Goal: Task Accomplishment & Management: Complete application form

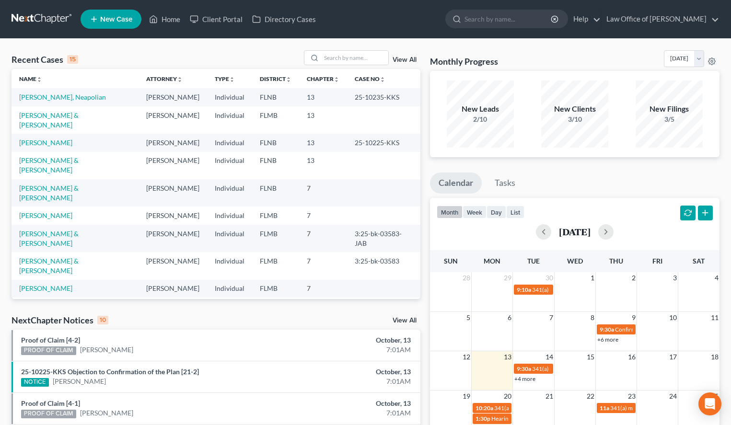
click at [468, 35] on nav "Home New Case Client Portal Directory Cases Law Office of Sharon T. Sperling in…" at bounding box center [365, 19] width 731 height 38
click at [424, 33] on nav "Home New Case Client Portal Directory Cases Law Office of Sharon T. Sperling in…" at bounding box center [365, 19] width 731 height 38
click at [458, 39] on div "Recent Cases 15 View All Name unfold_more expand_more expand_less Attorney unfo…" at bounding box center [365, 356] width 731 height 634
click at [330, 63] on input "search" at bounding box center [354, 58] width 67 height 14
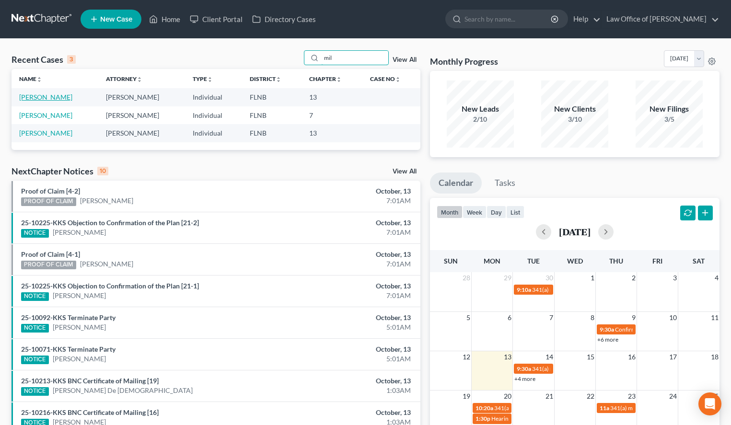
type input "mil"
click at [57, 94] on link "[PERSON_NAME]" at bounding box center [45, 97] width 53 height 8
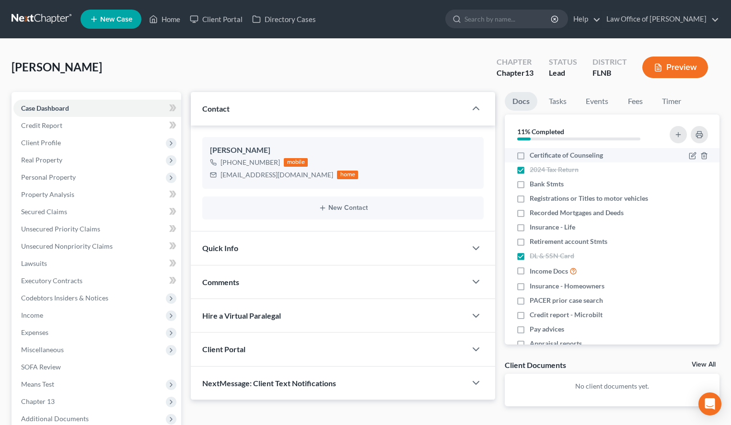
click at [540, 153] on span "Certificate of Counseling" at bounding box center [566, 156] width 73 height 10
click at [540, 153] on input "Certificate of Counseling" at bounding box center [536, 154] width 6 height 6
checkbox input "true"
click at [632, 105] on link "Fees" at bounding box center [635, 101] width 31 height 19
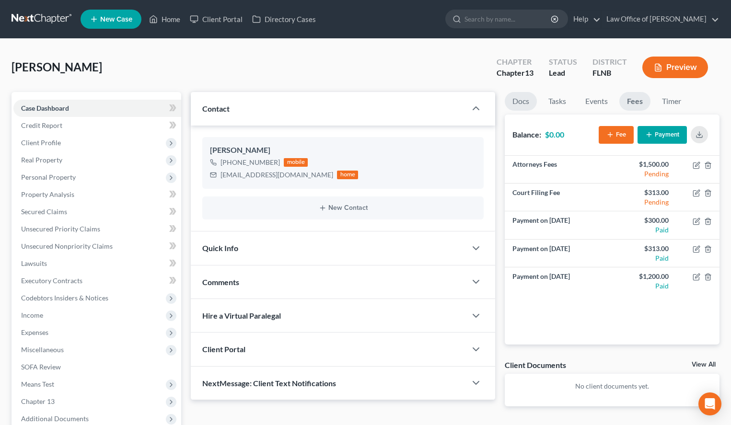
click at [515, 109] on link "Docs" at bounding box center [521, 101] width 32 height 19
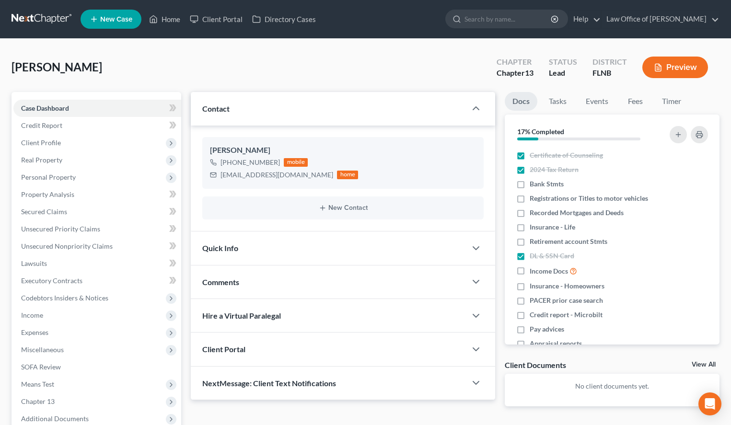
click at [580, 369] on div "Client Documents View All" at bounding box center [612, 367] width 215 height 14
click at [22, 141] on span "Client Profile" at bounding box center [41, 143] width 40 height 8
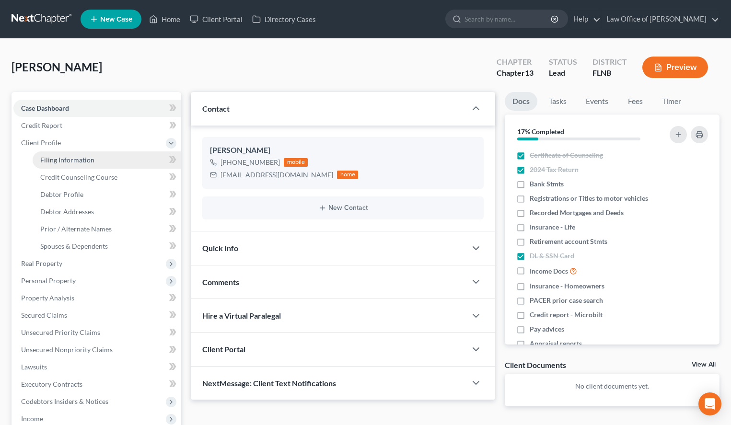
click at [109, 162] on link "Filing Information" at bounding box center [107, 159] width 149 height 17
select select "1"
select select "0"
select select "3"
select select "9"
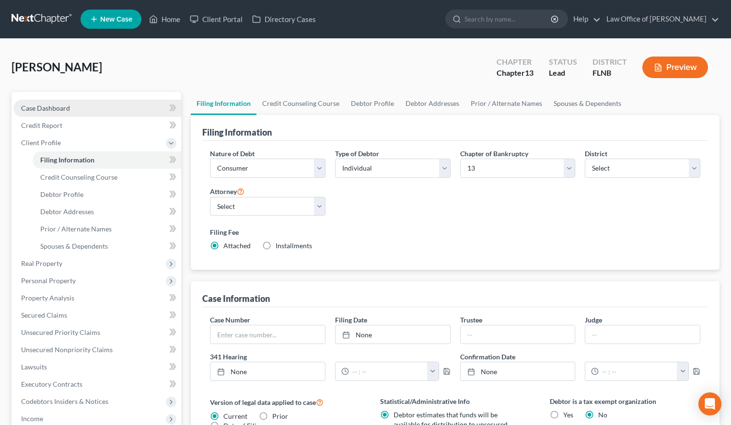
click at [82, 105] on link "Case Dashboard" at bounding box center [97, 108] width 168 height 17
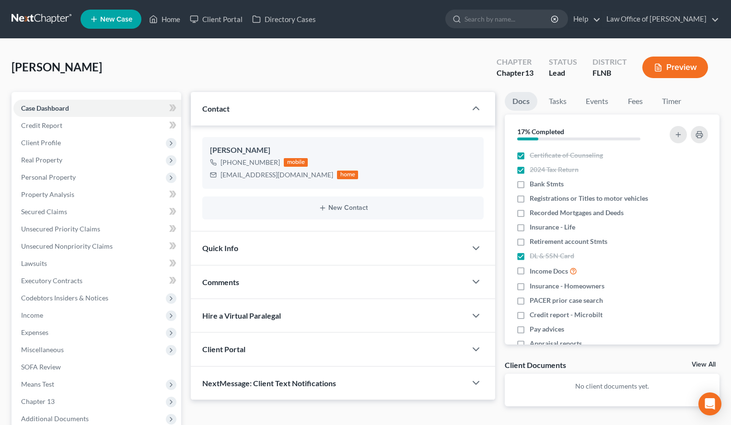
click at [699, 364] on link "View All" at bounding box center [704, 364] width 24 height 7
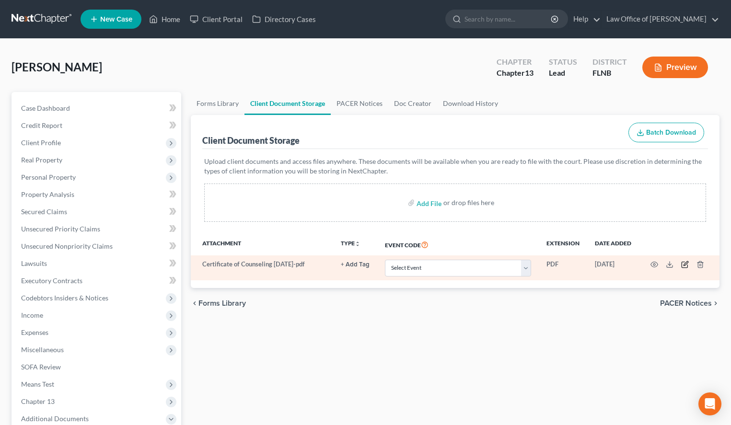
click at [687, 261] on icon "button" at bounding box center [685, 265] width 8 height 8
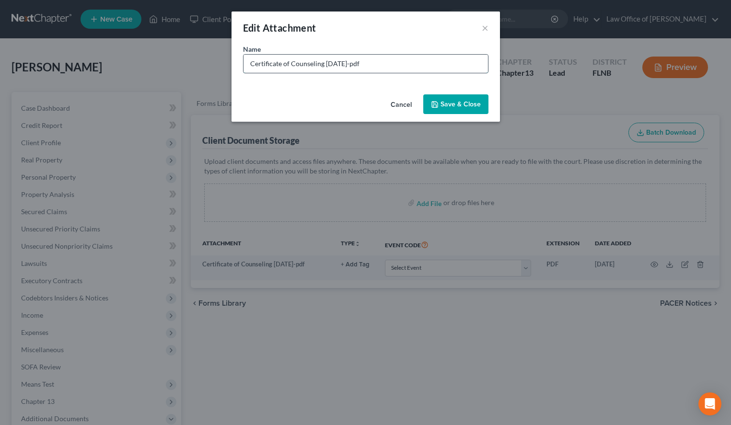
click at [362, 65] on input "Certificate of Counseling 2025-09-26-pdf" at bounding box center [365, 64] width 244 height 18
click at [361, 64] on input "Certificate of Counseling 2025-09-26-pdf" at bounding box center [365, 64] width 244 height 18
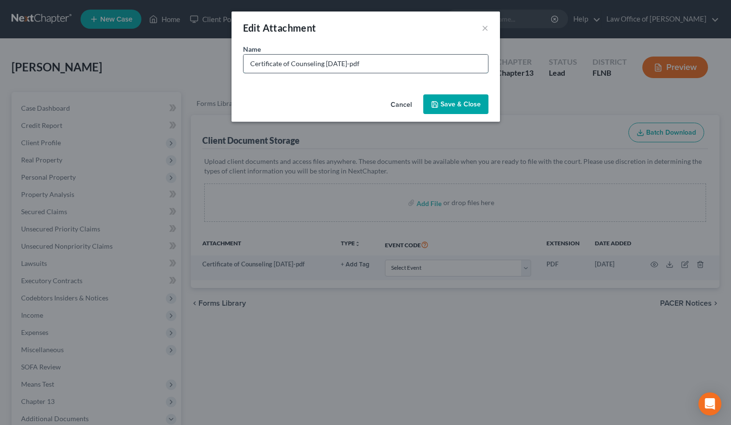
click at [360, 64] on input "Certificate of Counseling 2025-09-26-pdf" at bounding box center [365, 64] width 244 height 18
click at [362, 63] on input "Certificate of Counseling 2025-09-26-pdf" at bounding box center [365, 64] width 244 height 18
type input "Certificate of Counseling 2025-09-26.pdf"
click at [475, 100] on button "Save & Close" at bounding box center [455, 104] width 65 height 20
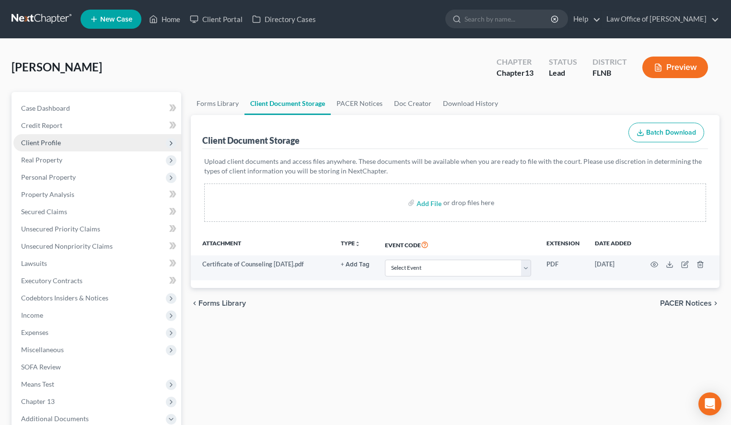
click at [103, 139] on span "Client Profile" at bounding box center [97, 142] width 168 height 17
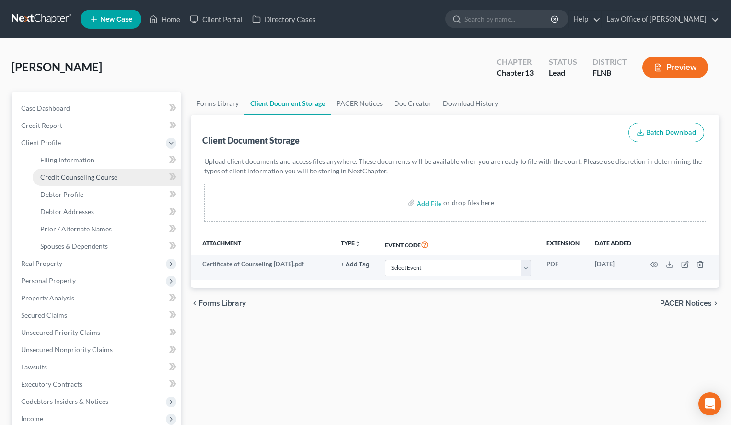
click at [118, 183] on link "Credit Counseling Course" at bounding box center [107, 177] width 149 height 17
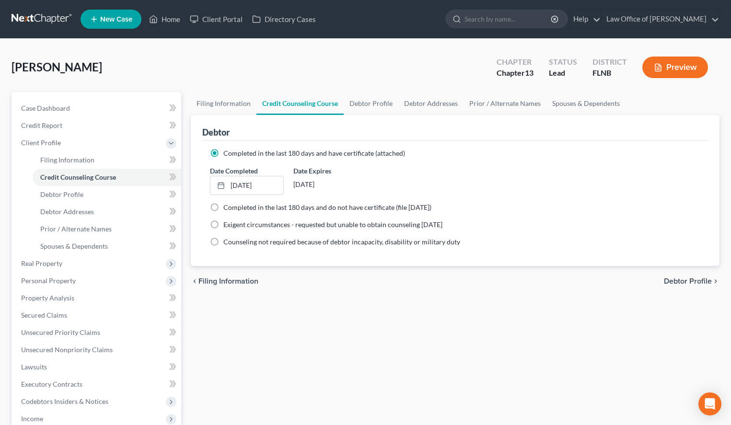
click at [511, 324] on div "Filing Information Credit Counseling Course Debtor Profile Debtor Addresses Pri…" at bounding box center [455, 343] width 538 height 502
click at [51, 104] on link "Case Dashboard" at bounding box center [97, 108] width 168 height 17
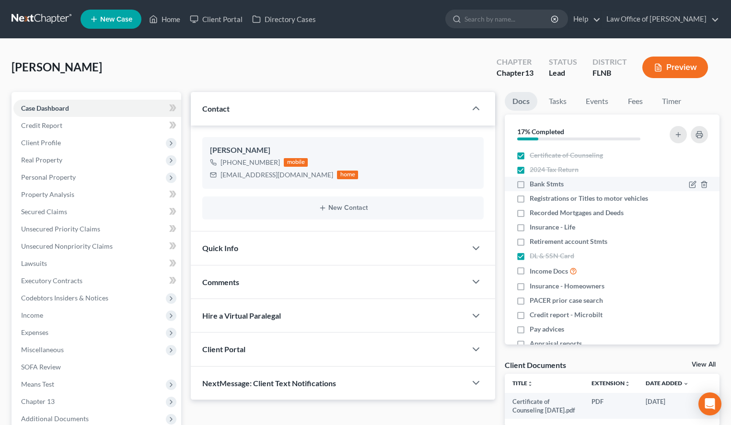
click at [530, 186] on label "Bank Stmts" at bounding box center [547, 184] width 34 height 10
click at [533, 185] on input "Bank Stmts" at bounding box center [536, 182] width 6 height 6
checkbox input "true"
click at [530, 275] on label "Income Docs" at bounding box center [553, 271] width 47 height 11
click at [533, 272] on input "Income Docs" at bounding box center [536, 269] width 6 height 6
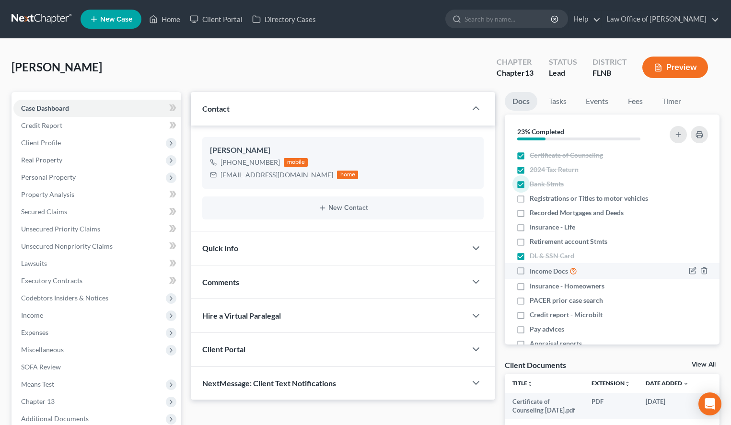
checkbox input "true"
click at [530, 198] on label "Registrations or Titles to motor vehicles" at bounding box center [589, 199] width 118 height 10
click at [533, 198] on input "Registrations or Titles to motor vehicles" at bounding box center [536, 197] width 6 height 6
checkbox input "true"
click at [529, 211] on div "Recorded Mortgages and Deeds" at bounding box center [586, 213] width 141 height 10
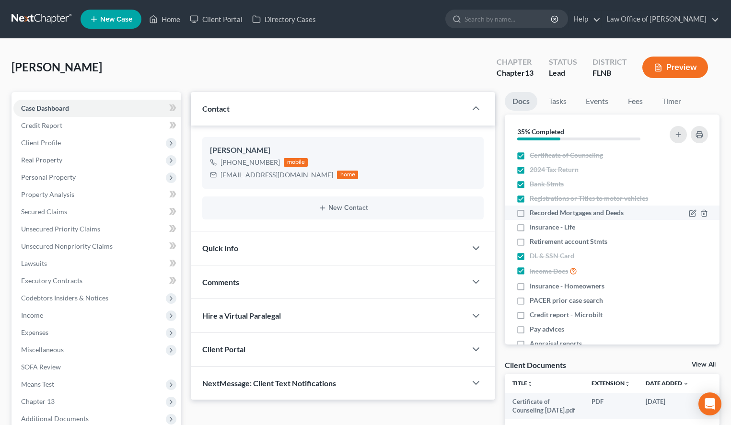
click at [530, 213] on label "Recorded Mortgages and Deeds" at bounding box center [577, 213] width 94 height 10
click at [533, 213] on input "Recorded Mortgages and Deeds" at bounding box center [536, 211] width 6 height 6
checkbox input "true"
click at [530, 326] on label "Pay advices" at bounding box center [547, 329] width 35 height 10
click at [533, 326] on input "Pay advices" at bounding box center [536, 327] width 6 height 6
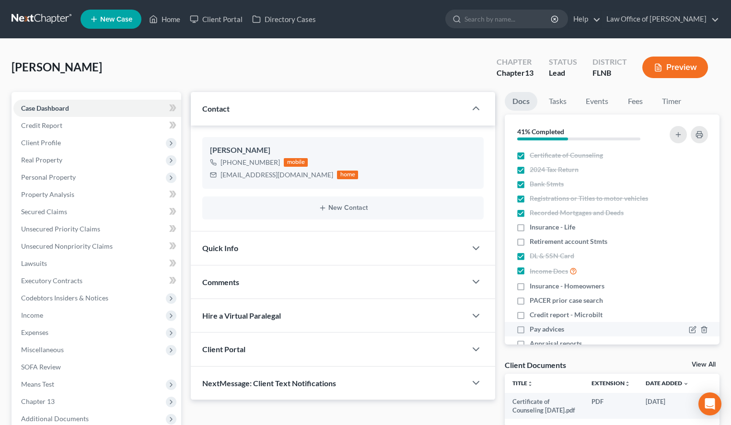
checkbox input "true"
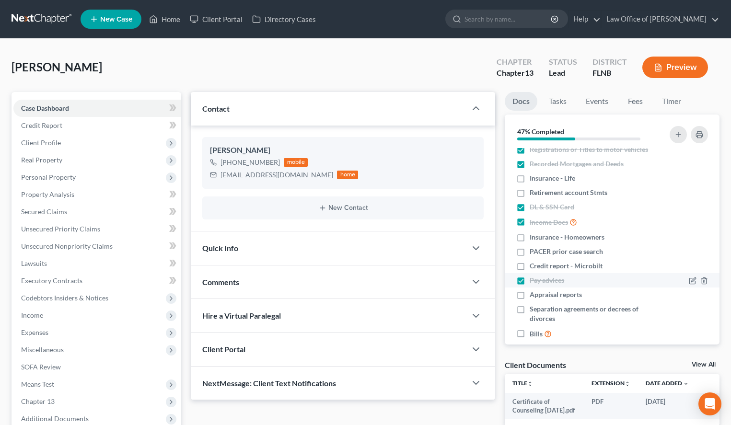
scroll to position [76, 0]
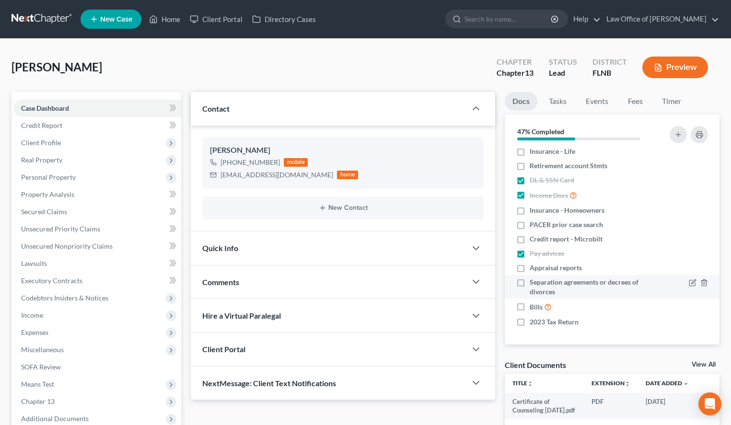
click at [530, 286] on label "Separation agreements or decrees of divorces" at bounding box center [594, 287] width 128 height 19
click at [533, 284] on input "Separation agreements or decrees of divorces" at bounding box center [536, 281] width 6 height 6
checkbox input "true"
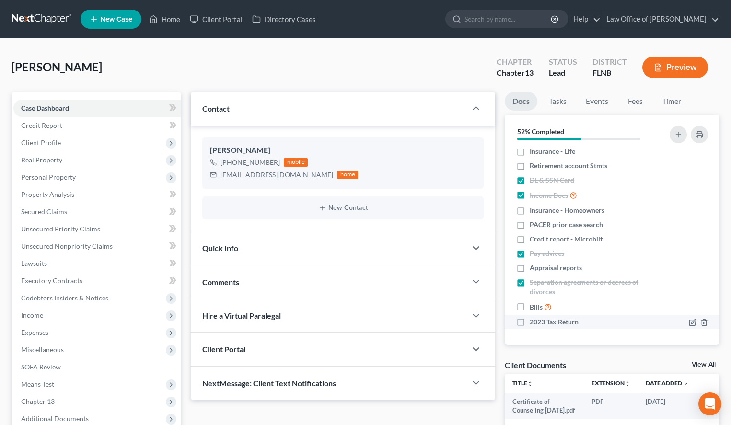
click at [530, 322] on label "2023 Tax Return" at bounding box center [554, 322] width 49 height 10
click at [533, 322] on input "2023 Tax Return" at bounding box center [536, 320] width 6 height 6
checkbox input "true"
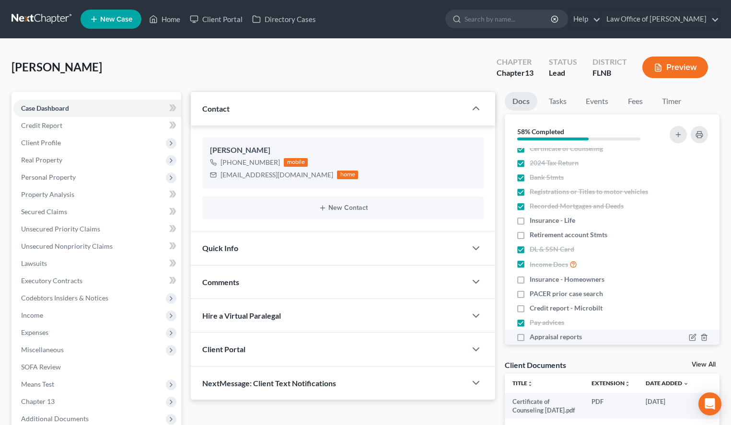
scroll to position [0, 0]
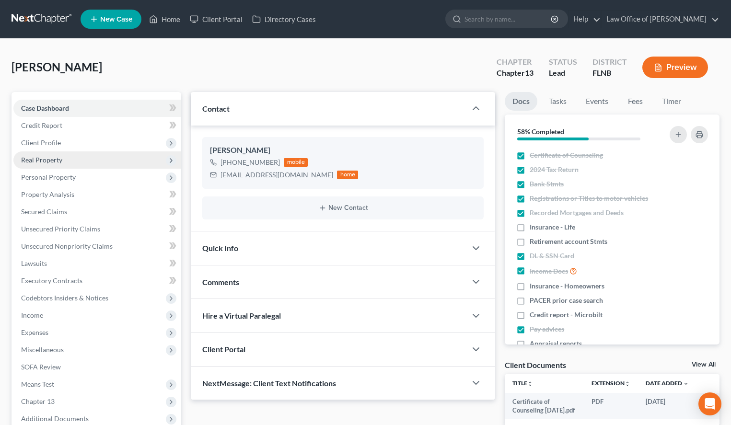
click at [113, 155] on span "Real Property" at bounding box center [97, 159] width 168 height 17
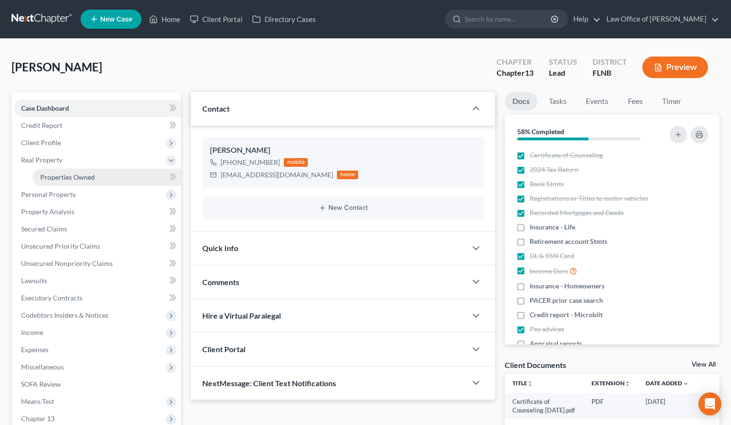
click at [113, 174] on link "Properties Owned" at bounding box center [107, 177] width 149 height 17
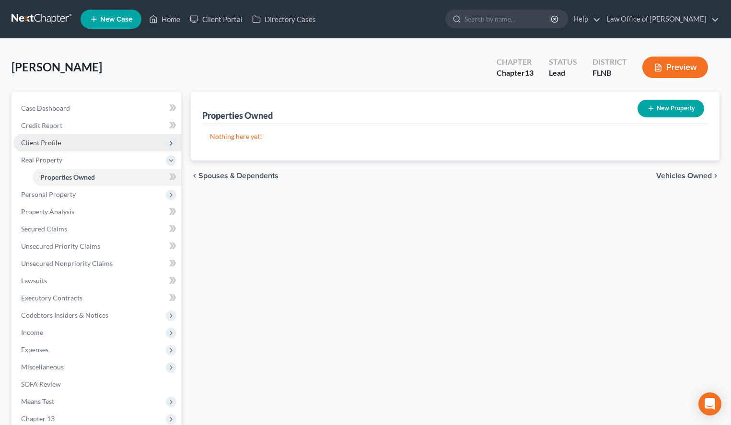
click at [104, 140] on span "Client Profile" at bounding box center [97, 142] width 168 height 17
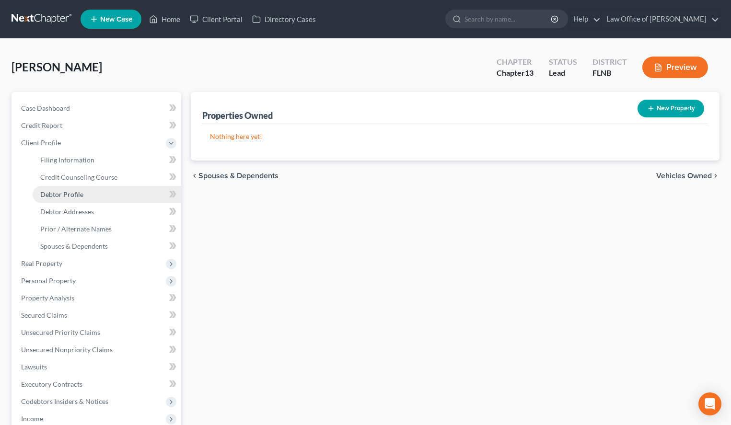
click at [123, 191] on link "Debtor Profile" at bounding box center [107, 194] width 149 height 17
select select "0"
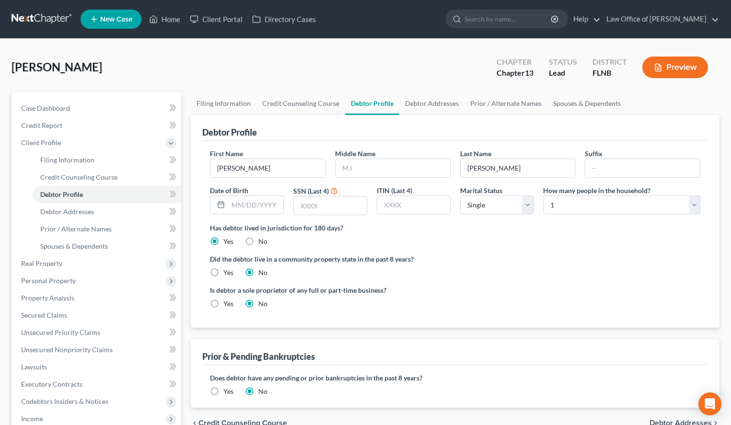
click at [671, 271] on div "Did the debtor live in a community property state in the past 8 years? Yes No" at bounding box center [455, 265] width 490 height 23
click at [263, 205] on input "text" at bounding box center [255, 205] width 55 height 18
type input "11/20/1976"
click at [341, 212] on input "text" at bounding box center [330, 206] width 73 height 18
type input "1931"
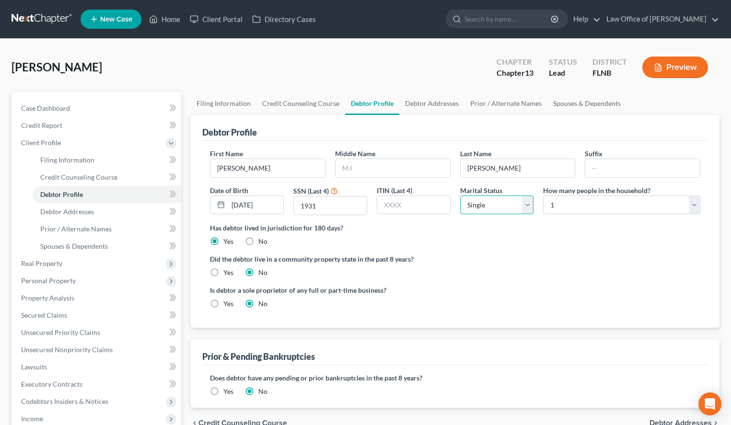
click at [460, 196] on select "Select Single Married Separated Divorced Widowed" at bounding box center [497, 205] width 74 height 19
select select "3"
click option "Divorced" at bounding box center [0, 0] width 0 height 0
click at [665, 256] on label "Did the debtor live in a community property state in the past 8 years?" at bounding box center [455, 259] width 490 height 10
click at [543, 196] on select "Select 1 2 3 4 5 6 7 8 9 10 11 12 13 14 15 16 17 18 19 20" at bounding box center [621, 205] width 157 height 19
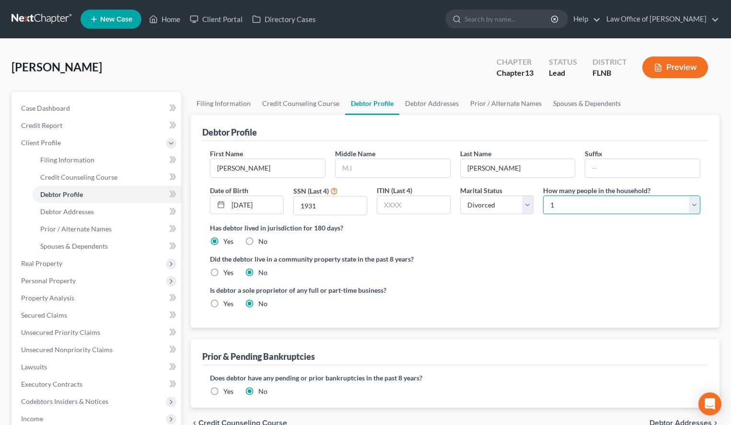
select select "1"
click option "2" at bounding box center [0, 0] width 0 height 0
click at [53, 210] on span "Debtor Addresses" at bounding box center [67, 212] width 54 height 8
select select "0"
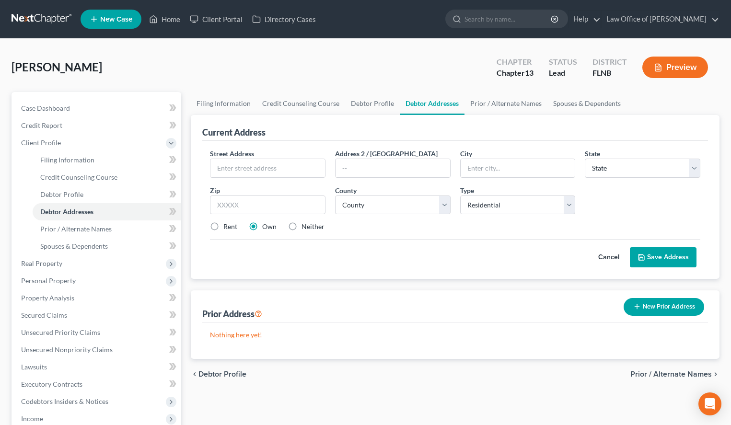
click at [544, 131] on div "Current Address" at bounding box center [455, 128] width 506 height 26
click at [219, 166] on input "text" at bounding box center [267, 168] width 115 height 18
paste input "504 SW 67 Ter Apt A"
type input "504 SW 67 Ter Apt A"
click at [319, 199] on input "text" at bounding box center [268, 205] width 116 height 19
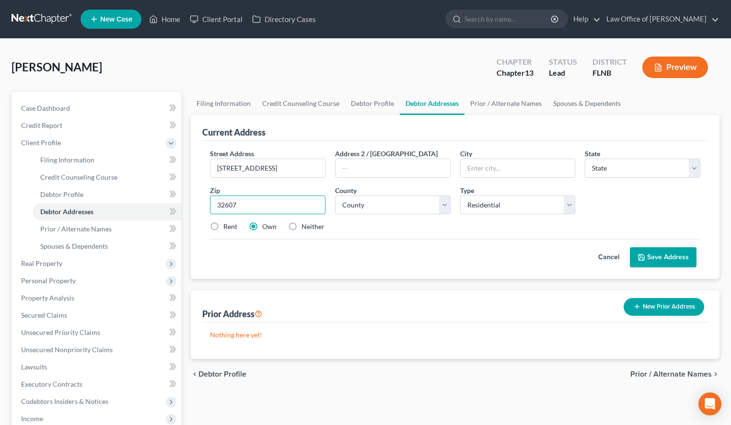
type input "32607"
type input "Gainesville"
select select "9"
click at [421, 336] on p "Nothing here yet!" at bounding box center [455, 335] width 490 height 10
select select "0"
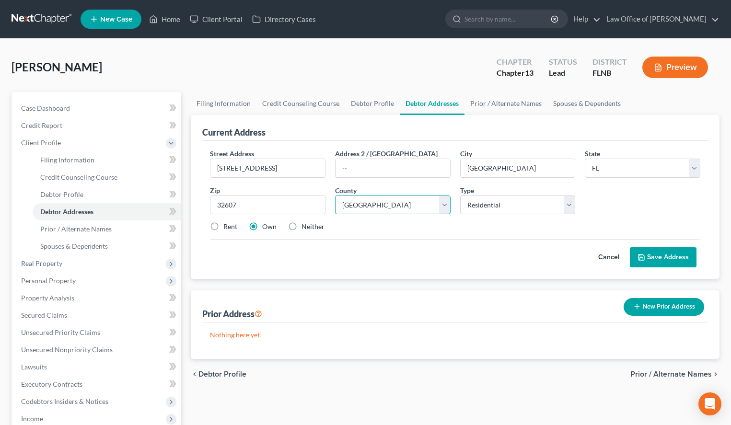
click option "Alachua County" at bounding box center [0, 0] width 0 height 0
click at [673, 257] on button "Save Address" at bounding box center [663, 257] width 67 height 20
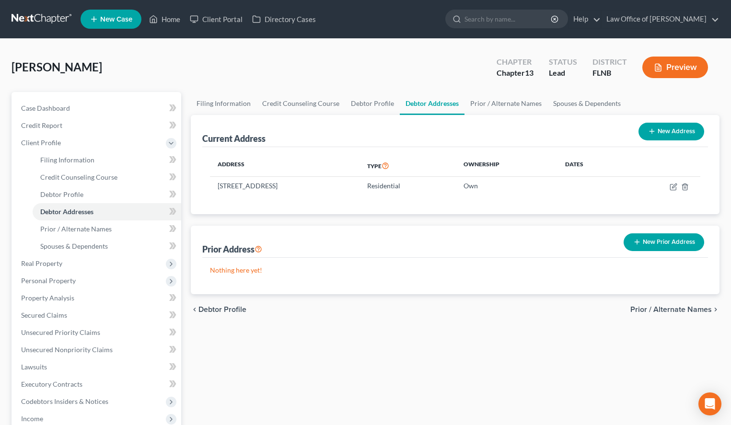
click at [582, 296] on div "chevron_left Debtor Profile Prior / Alternate Names chevron_right" at bounding box center [455, 309] width 529 height 31
click at [133, 232] on link "Prior / Alternate Names" at bounding box center [107, 228] width 149 height 17
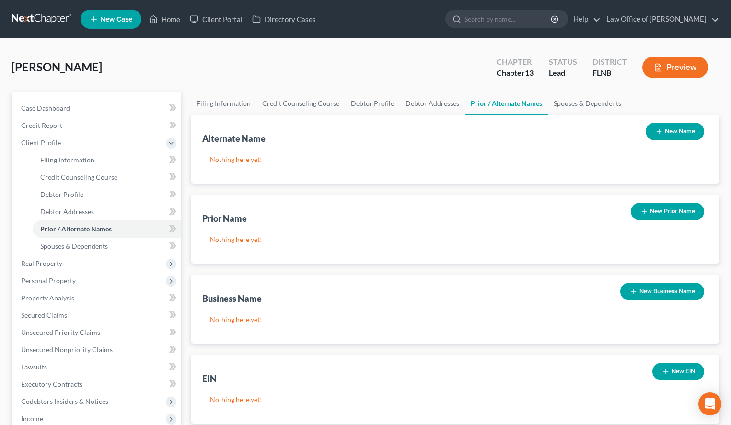
click at [675, 286] on button "New Business Name" at bounding box center [662, 292] width 84 height 18
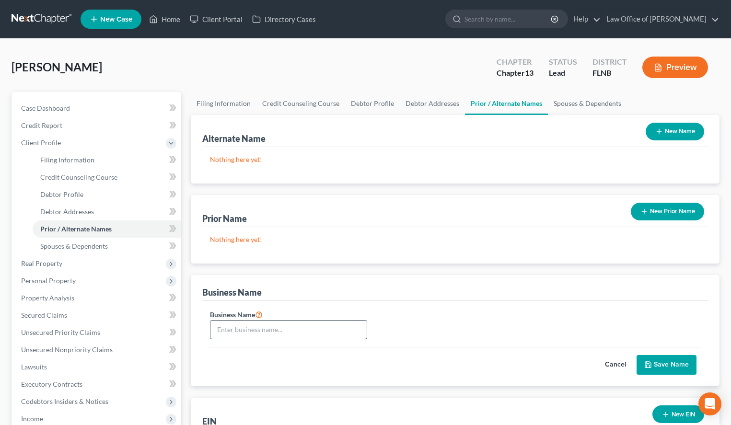
click at [264, 334] on input "text" at bounding box center [288, 330] width 156 height 18
paste input "Makerspaces.com"
type input "Makerspaces.com"
click at [683, 359] on button "Save Name" at bounding box center [667, 365] width 60 height 20
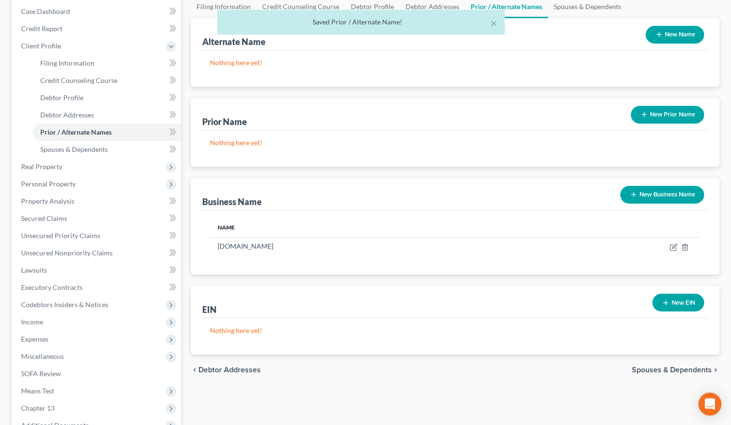
scroll to position [98, 0]
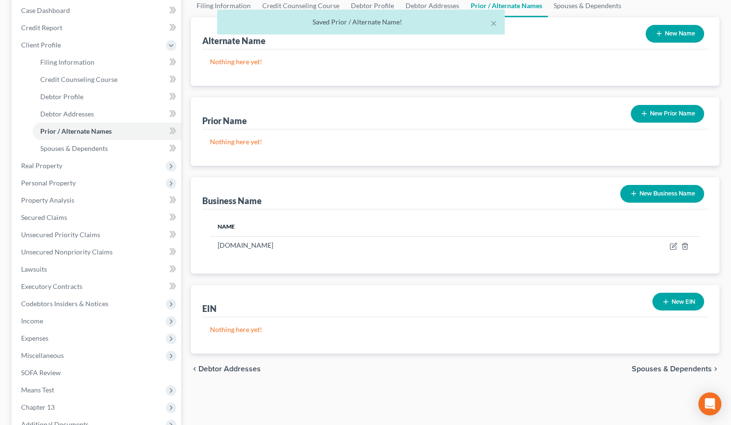
click at [657, 301] on button "New EIN" at bounding box center [678, 302] width 52 height 18
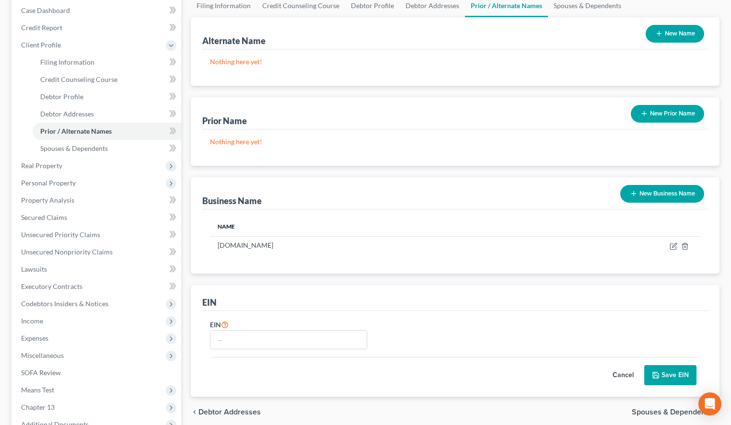
click at [597, 326] on div "EIN" at bounding box center [455, 338] width 500 height 38
click at [362, 331] on input "text" at bounding box center [288, 340] width 156 height 18
paste input "83-2583441"
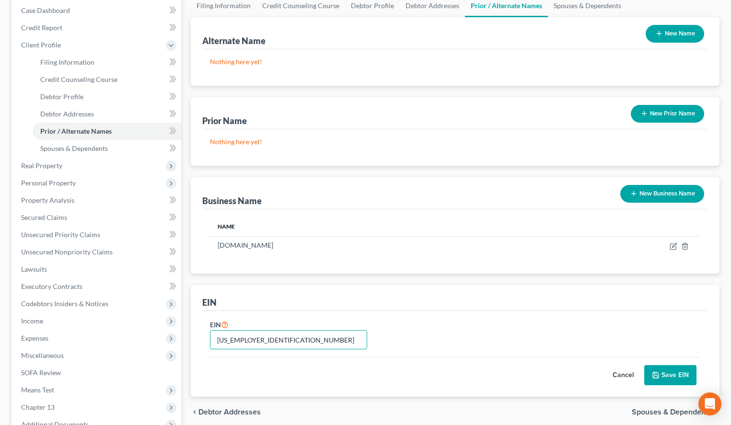
type input "83-2583441"
click at [680, 371] on button "Save EIN" at bounding box center [670, 375] width 52 height 20
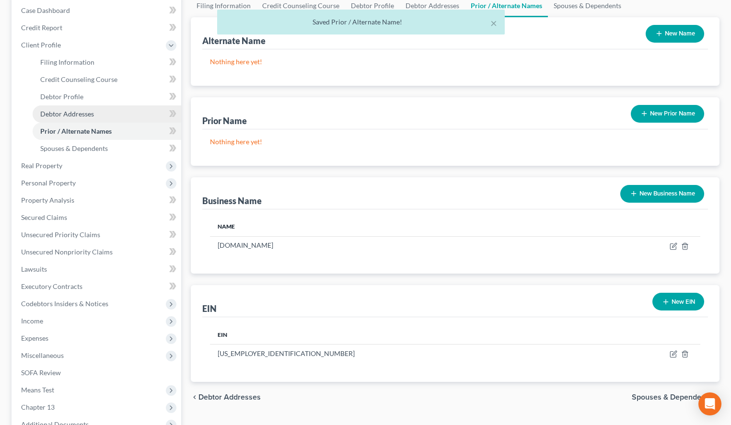
click at [76, 116] on span "Debtor Addresses" at bounding box center [67, 114] width 54 height 8
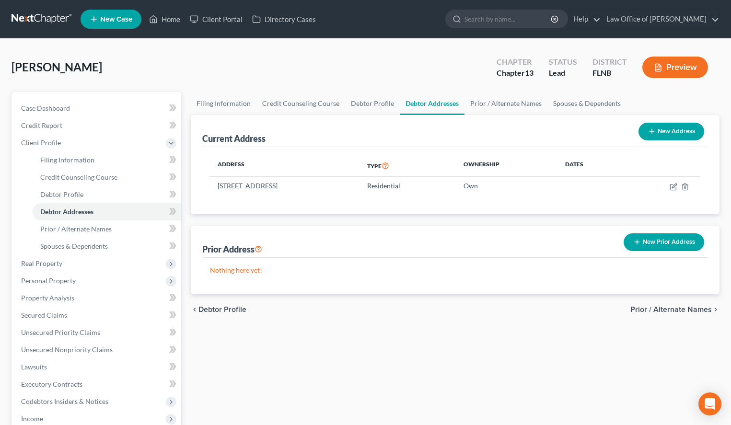
click at [681, 135] on button "New Address" at bounding box center [671, 132] width 66 height 18
select select "0"
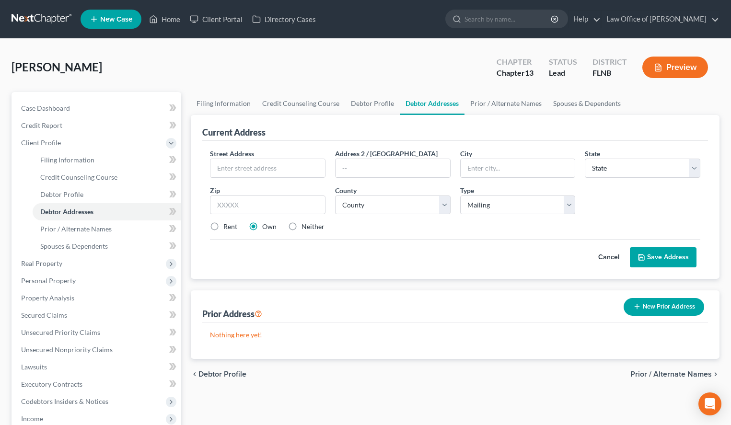
click at [496, 121] on div "Current Address" at bounding box center [455, 128] width 506 height 26
click at [264, 167] on input "text" at bounding box center [267, 168] width 115 height 18
paste input "14260 W Newberry Rd Suite 218"
type input "14260 W Newberry Rd Suite 218"
click at [303, 200] on input "text" at bounding box center [268, 205] width 116 height 19
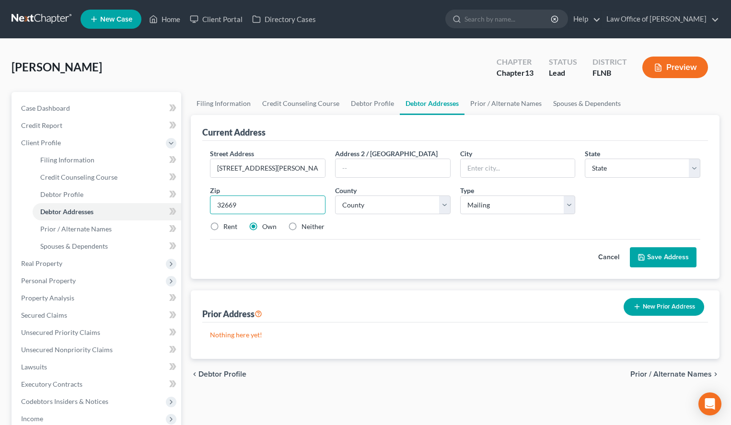
type input "32669"
type input "Newberry"
select select "9"
click at [335, 196] on select "County Alachua County Baker County Bay County Bradford County Brevard County Br…" at bounding box center [393, 205] width 116 height 19
select select "0"
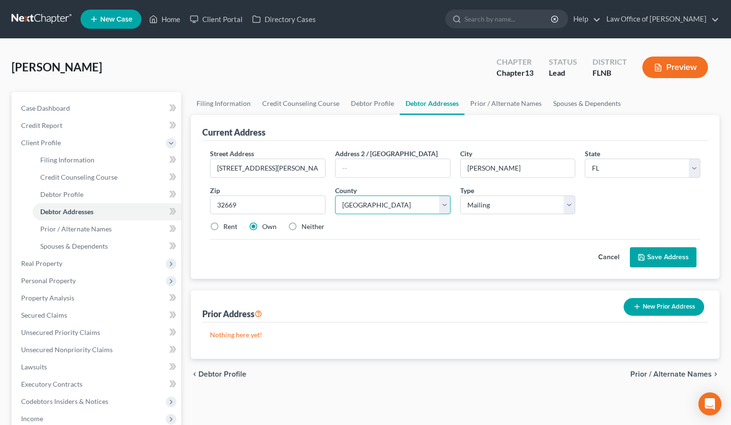
click option "Alachua County" at bounding box center [0, 0] width 0 height 0
click at [694, 261] on button "Save Address" at bounding box center [663, 257] width 67 height 20
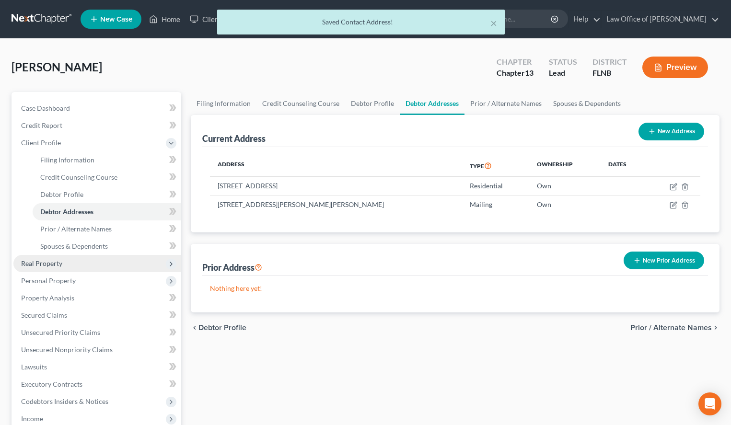
click at [93, 265] on span "Real Property" at bounding box center [97, 263] width 168 height 17
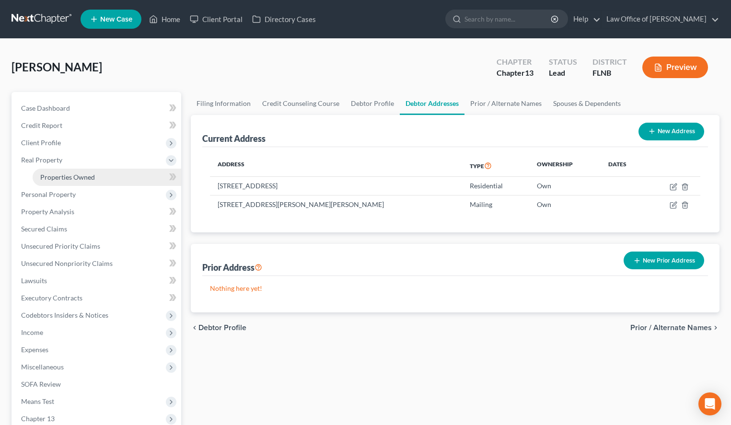
click at [114, 174] on link "Properties Owned" at bounding box center [107, 177] width 149 height 17
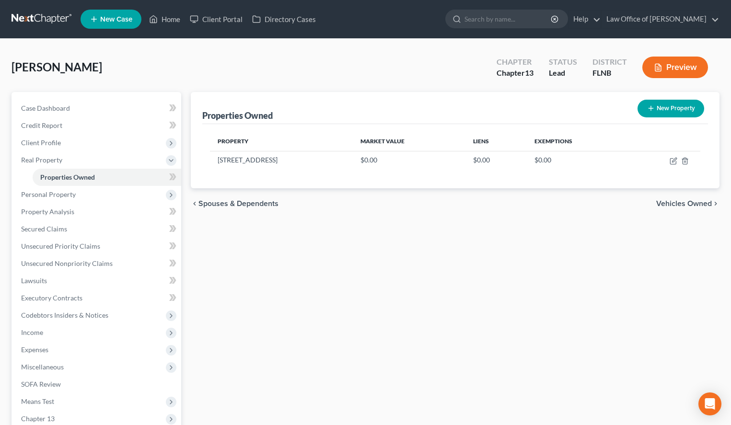
click at [539, 256] on div "Properties Owned New Property Property Market Value Liens Exemptions 504 SW 67 …" at bounding box center [455, 300] width 538 height 416
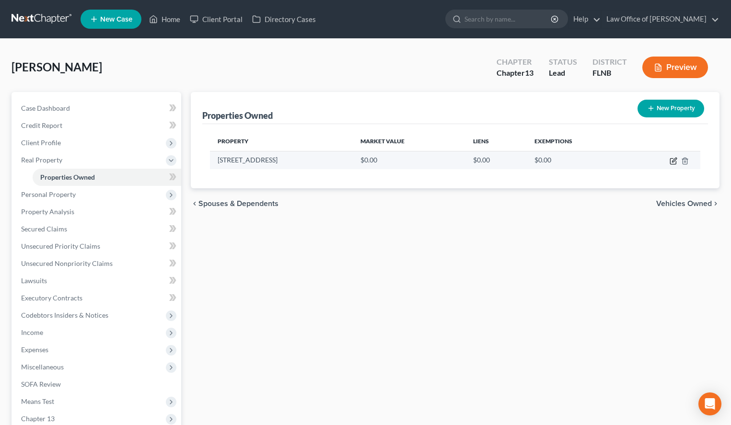
click at [673, 163] on icon "button" at bounding box center [674, 161] width 8 height 8
select select "9"
select select "0"
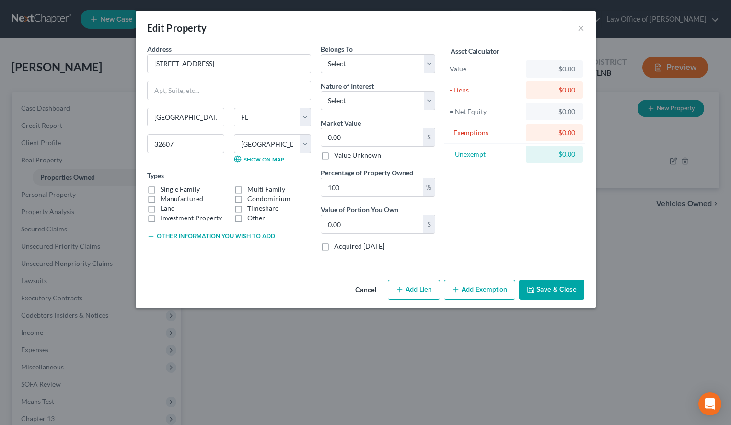
click at [247, 188] on label "Multi Family" at bounding box center [266, 190] width 38 height 10
click at [251, 188] on input "Multi Family" at bounding box center [254, 188] width 6 height 6
checkbox input "true"
click at [321, 54] on select "Select Debtor 1 Only Debtor 2 Only Debtor 1 And Debtor 2 Only At Least One Of T…" at bounding box center [378, 63] width 115 height 19
select select "0"
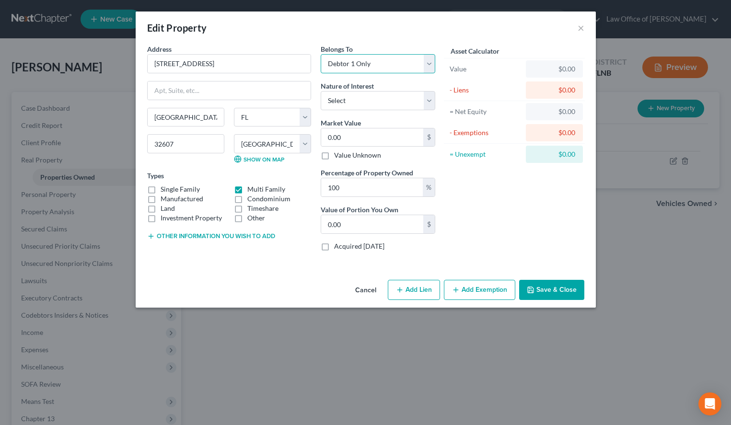
click option "Debtor 1 Only" at bounding box center [0, 0] width 0 height 0
click at [321, 91] on select "Select Fee Simple Joint Tenant Life Estate Equitable Interest Future Interest T…" at bounding box center [378, 100] width 115 height 19
select select "0"
click option "Fee Simple" at bounding box center [0, 0] width 0 height 0
click at [377, 139] on input "0.00" at bounding box center [372, 137] width 102 height 18
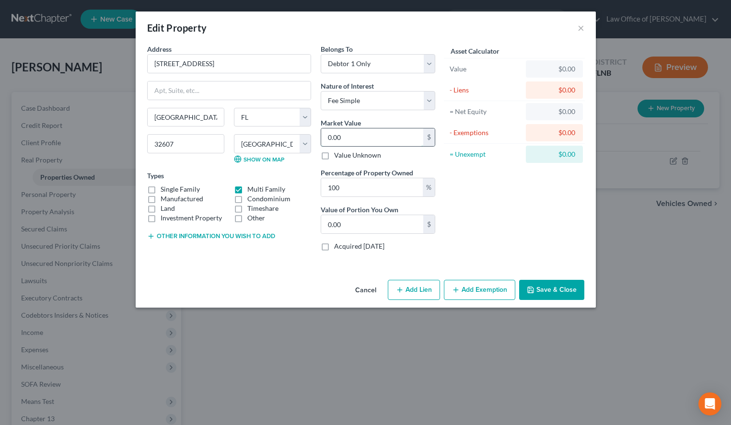
type input "3"
type input "3.00"
type input "35"
type input "35.00"
type input "350"
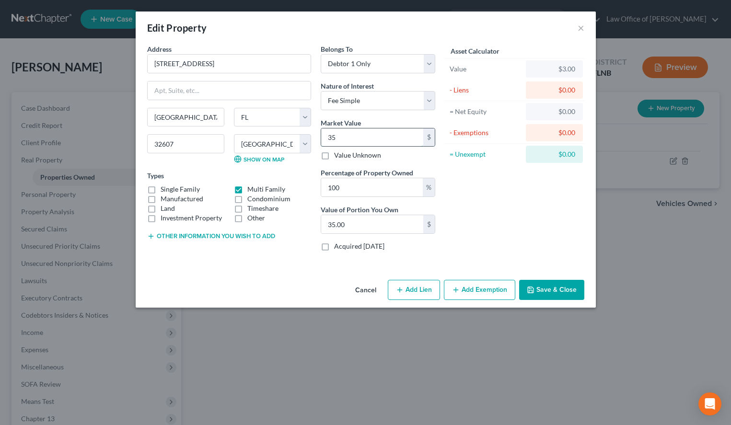
type input "350.00"
type input "3500"
type input "3,500.00"
type input "3,5000"
type input "35,000.00"
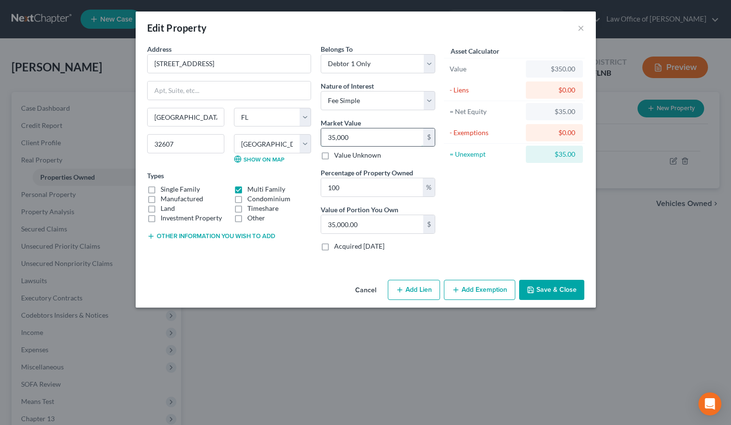
type input "35,0000"
type input "350,000.00"
click at [581, 207] on div "Asset Calculator Value $350,000.00 - Liens $0.00 = Net Equity $350,000.00 - Exe…" at bounding box center [514, 151] width 149 height 215
click at [428, 290] on button "Add Lien" at bounding box center [414, 290] width 52 height 20
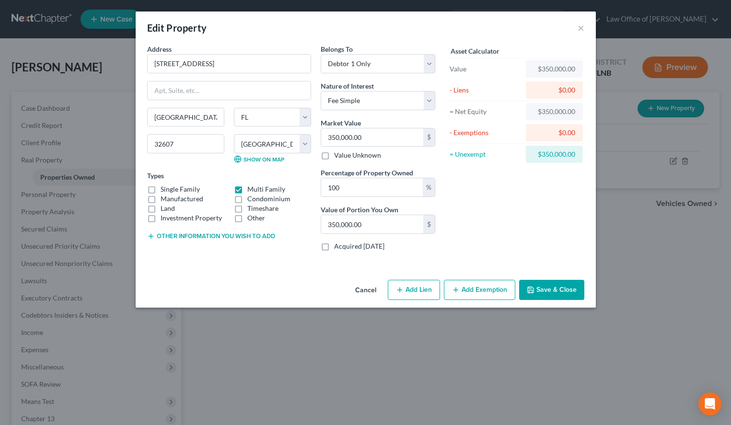
select select "0"
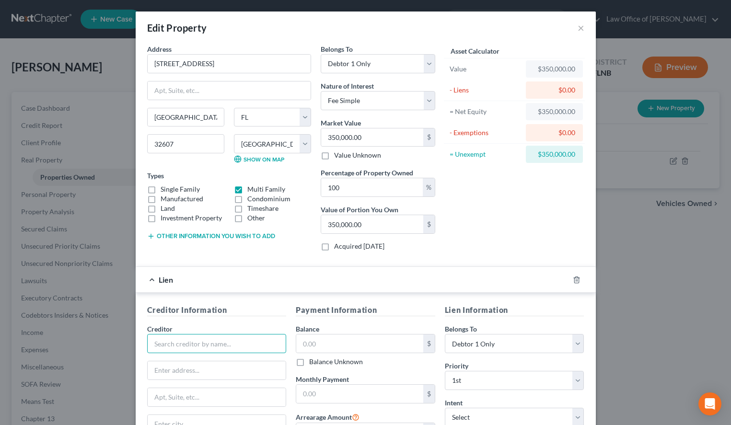
click at [232, 349] on input "text" at bounding box center [216, 343] width 139 height 19
paste input "M & T Bank"
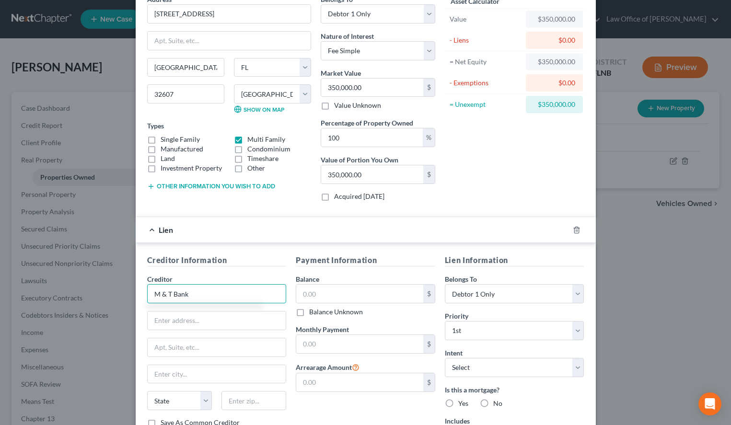
scroll to position [98, 0]
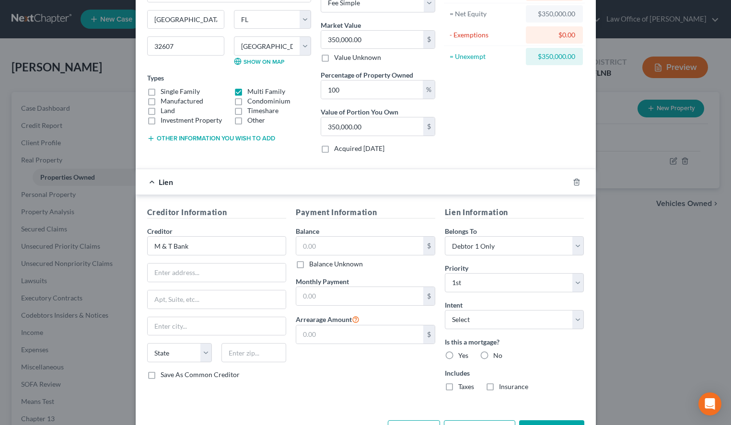
type input "M & T Bank"
click at [495, 102] on div "Asset Calculator Value $350,000.00 - Liens $0.00 = Net Equity $350,000.00 - Exe…" at bounding box center [514, 53] width 149 height 215
click at [264, 266] on input "text" at bounding box center [217, 273] width 139 height 18
paste input "PO Box 1288"
type input "PO Box 1288"
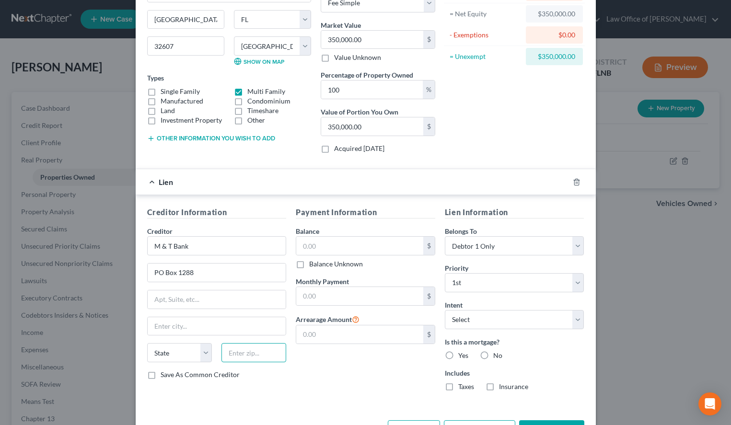
click at [274, 353] on input "text" at bounding box center [253, 352] width 65 height 19
type input "14203"
type input "Buffalo"
select select "35"
click at [371, 249] on input "text" at bounding box center [359, 246] width 127 height 18
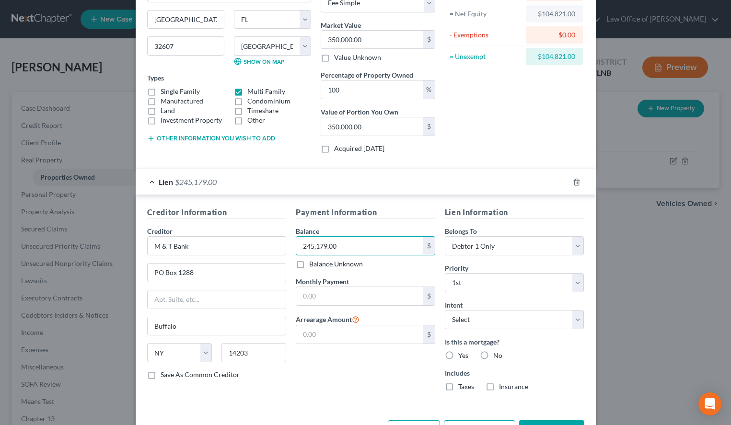
type input "245,179.00"
click at [201, 376] on label "Save As Common Creditor" at bounding box center [200, 375] width 79 height 10
click at [171, 376] on input "Save As Common Creditor" at bounding box center [167, 373] width 6 height 6
checkbox input "true"
click at [389, 290] on input "text" at bounding box center [359, 296] width 127 height 18
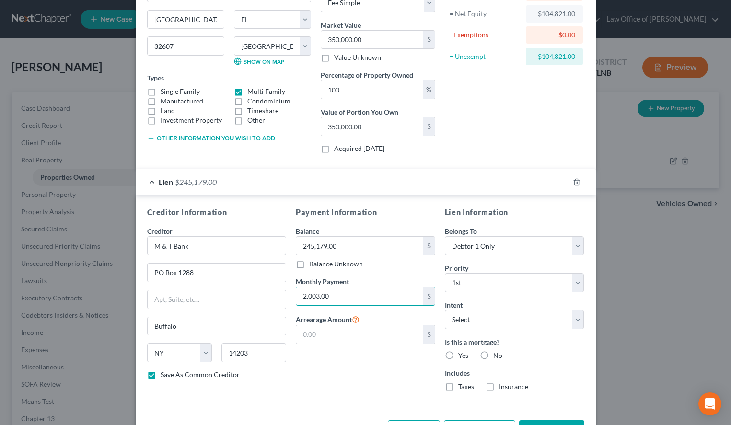
type input "2,003.00"
click at [458, 354] on label "Yes" at bounding box center [463, 356] width 10 height 10
click at [462, 354] on input "Yes" at bounding box center [465, 354] width 6 height 6
radio input "true"
click at [458, 387] on label "Taxes" at bounding box center [466, 387] width 16 height 10
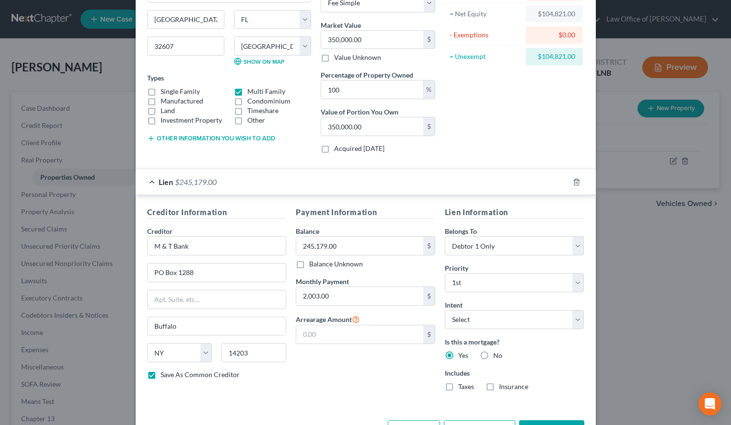
click at [462, 387] on input "Taxes" at bounding box center [465, 385] width 6 height 6
checkbox input "true"
click at [499, 386] on label "Insurance" at bounding box center [513, 387] width 29 height 10
click at [503, 386] on input "Insurance" at bounding box center [506, 385] width 6 height 6
checkbox input "true"
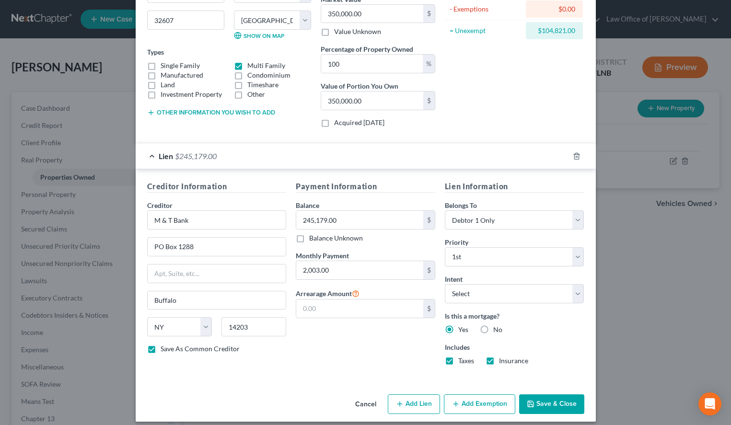
scroll to position [132, 0]
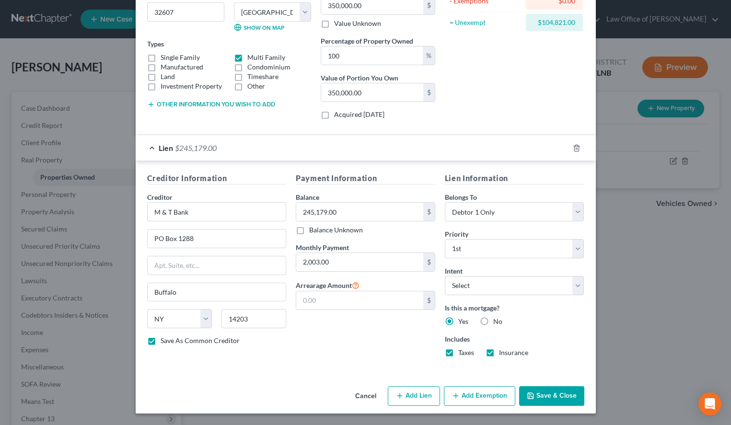
click at [550, 393] on button "Save & Close" at bounding box center [551, 396] width 65 height 20
checkbox input "false"
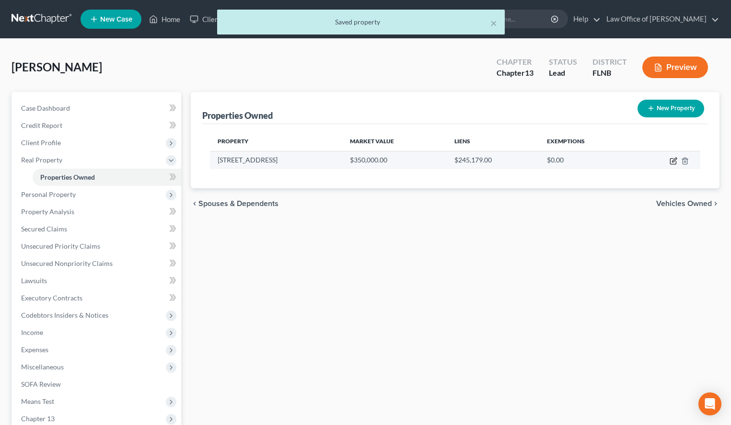
click at [671, 162] on icon "button" at bounding box center [674, 161] width 8 height 8
select select "9"
select select "0"
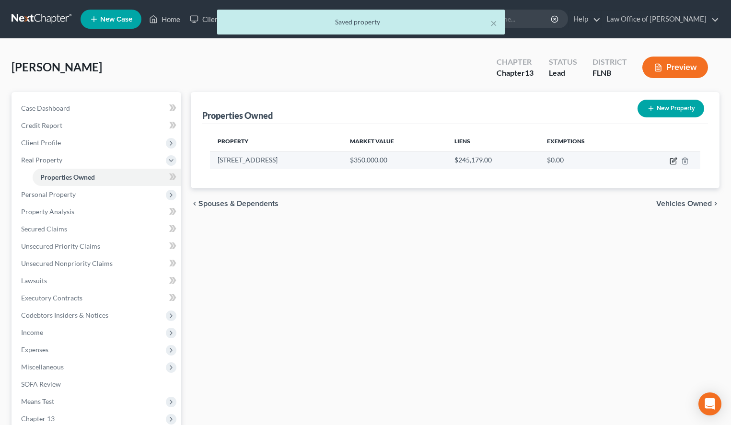
select select "35"
select select "0"
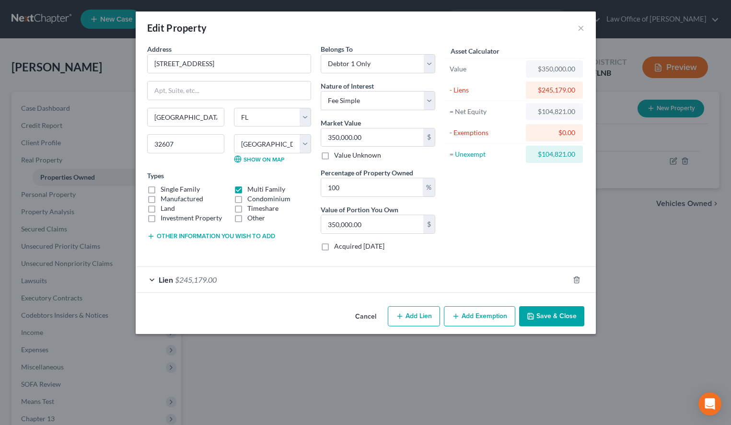
click at [313, 295] on div "Address * 504 SW 67 Ter Apt A Gainesville State AL AK AR AZ CA CO CT DE DC FL G…" at bounding box center [366, 173] width 460 height 258
click at [309, 286] on div "Lien $245,179.00" at bounding box center [352, 279] width 433 height 25
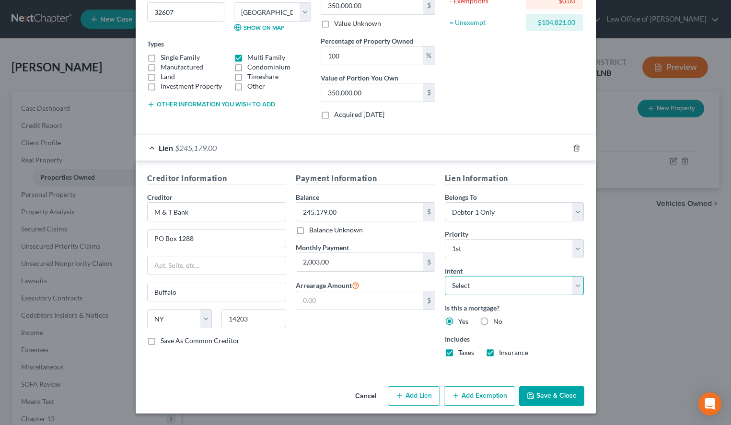
click at [445, 276] on select "Select Surrender Redeem Reaffirm Avoid Other" at bounding box center [514, 285] width 139 height 19
select select "2"
click option "Reaffirm" at bounding box center [0, 0] width 0 height 0
click at [558, 391] on button "Save & Close" at bounding box center [551, 396] width 65 height 20
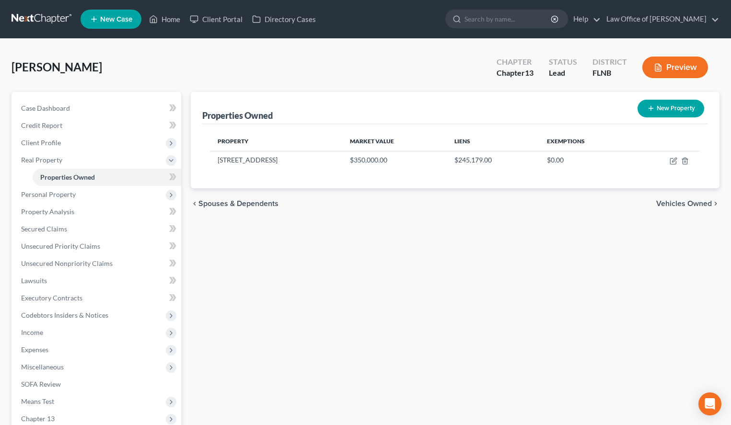
click at [718, 259] on div "Properties Owned New Property Property Market Value Liens Exemptions 504 SW 67 …" at bounding box center [455, 300] width 538 height 416
click at [62, 191] on span "Personal Property" at bounding box center [48, 194] width 55 height 8
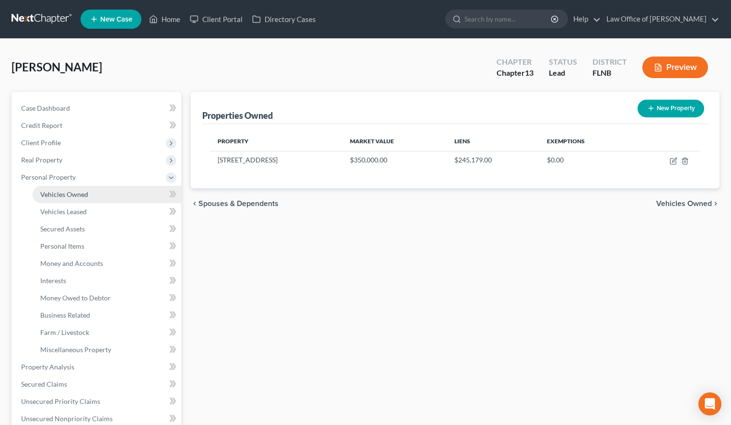
click at [64, 199] on link "Vehicles Owned" at bounding box center [107, 194] width 149 height 17
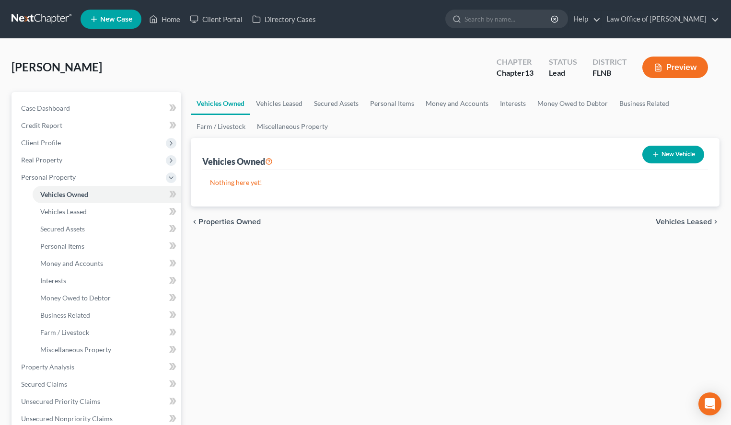
click at [706, 304] on div "Vehicles Owned Vehicles Leased Secured Assets Personal Items Money and Accounts…" at bounding box center [455, 377] width 538 height 571
click at [34, 19] on link at bounding box center [42, 19] width 61 height 17
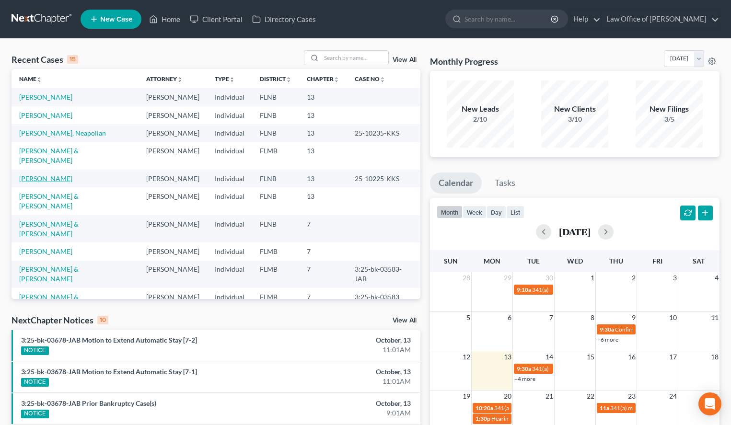
click at [62, 174] on link "[PERSON_NAME]" at bounding box center [45, 178] width 53 height 8
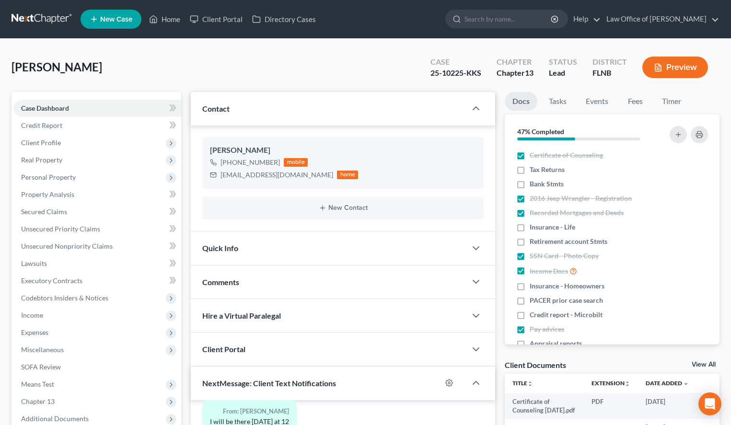
click at [53, 25] on link at bounding box center [42, 19] width 61 height 17
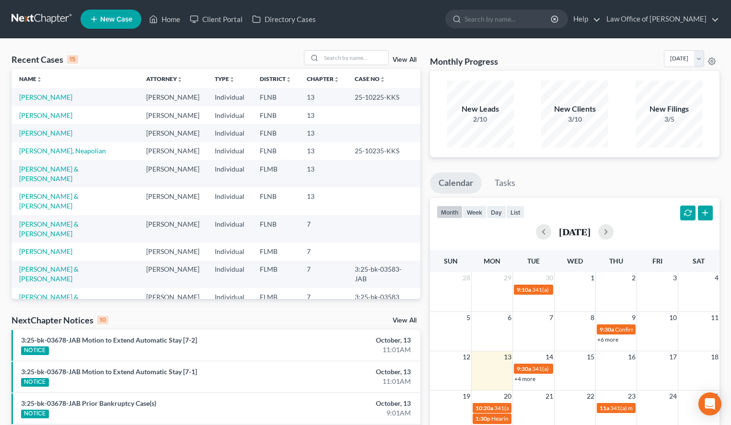
click at [518, 38] on div at bounding box center [365, 38] width 537 height 0
click at [717, 21] on link "Law Office of [PERSON_NAME]" at bounding box center [660, 19] width 117 height 17
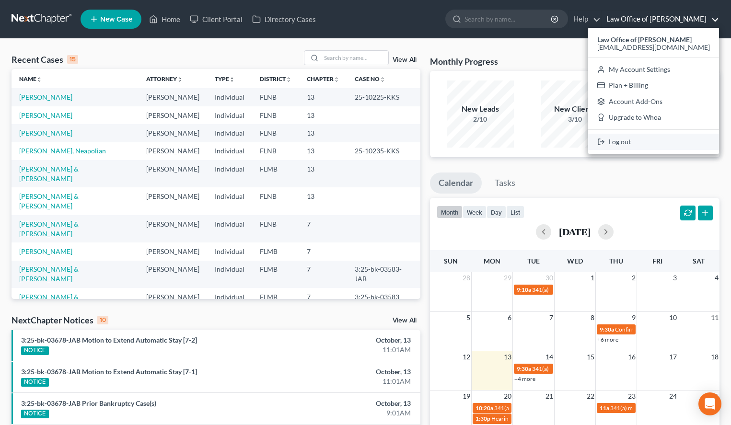
click at [677, 145] on link "Log out" at bounding box center [653, 142] width 131 height 16
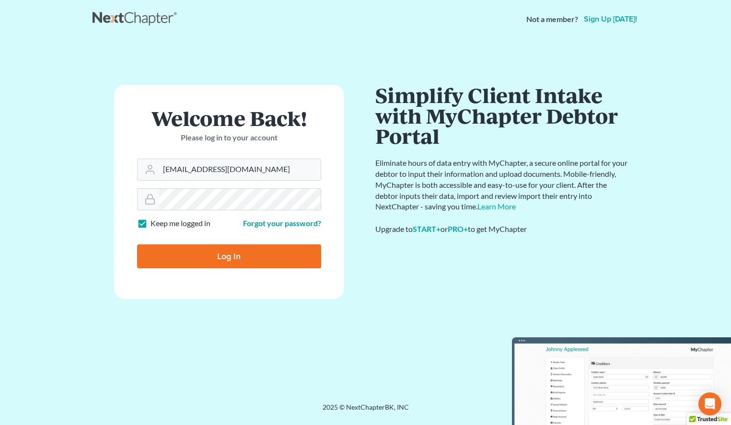
click at [148, 284] on form "Welcome Back! Please log in to your account Email Address info@sharonsperling.c…" at bounding box center [229, 192] width 230 height 214
